Goal: Use online tool/utility: Utilize a website feature to perform a specific function

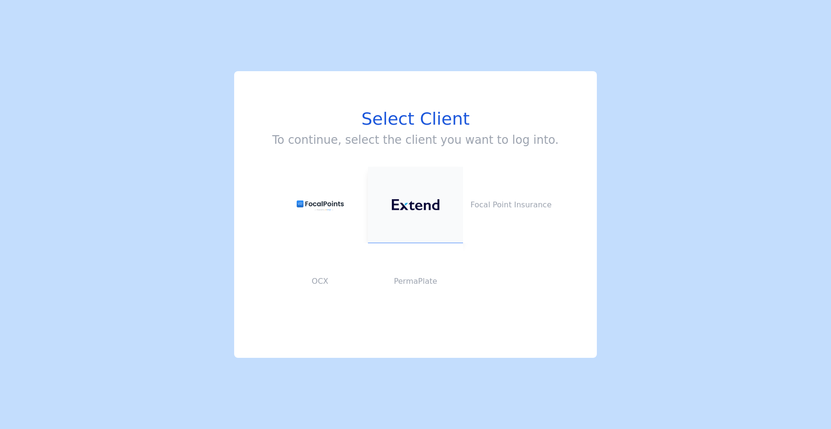
click at [435, 210] on img at bounding box center [416, 204] width 48 height 11
